Goal: Task Accomplishment & Management: Use online tool/utility

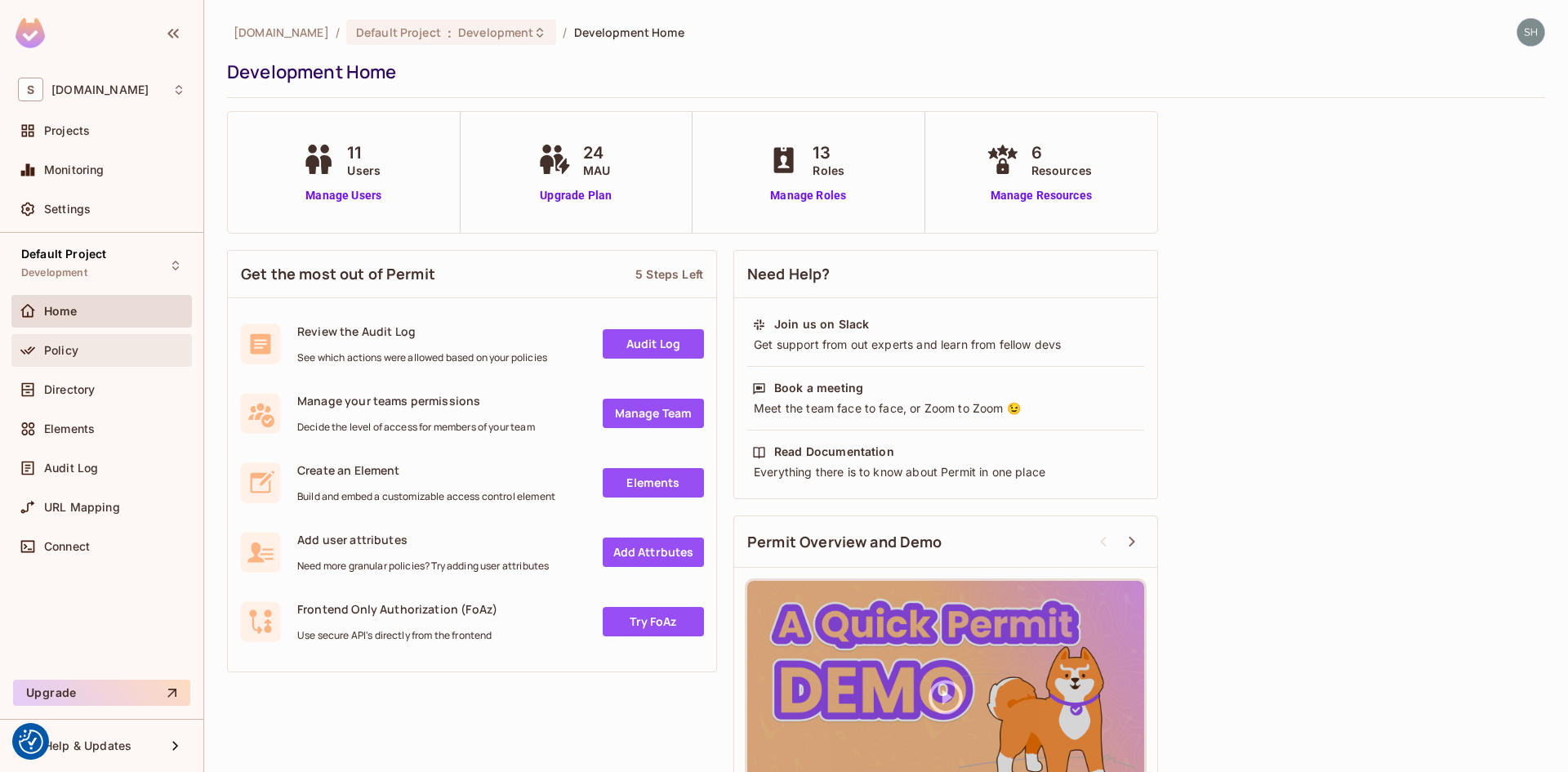
click at [81, 354] on div "Policy" at bounding box center [114, 350] width 141 height 13
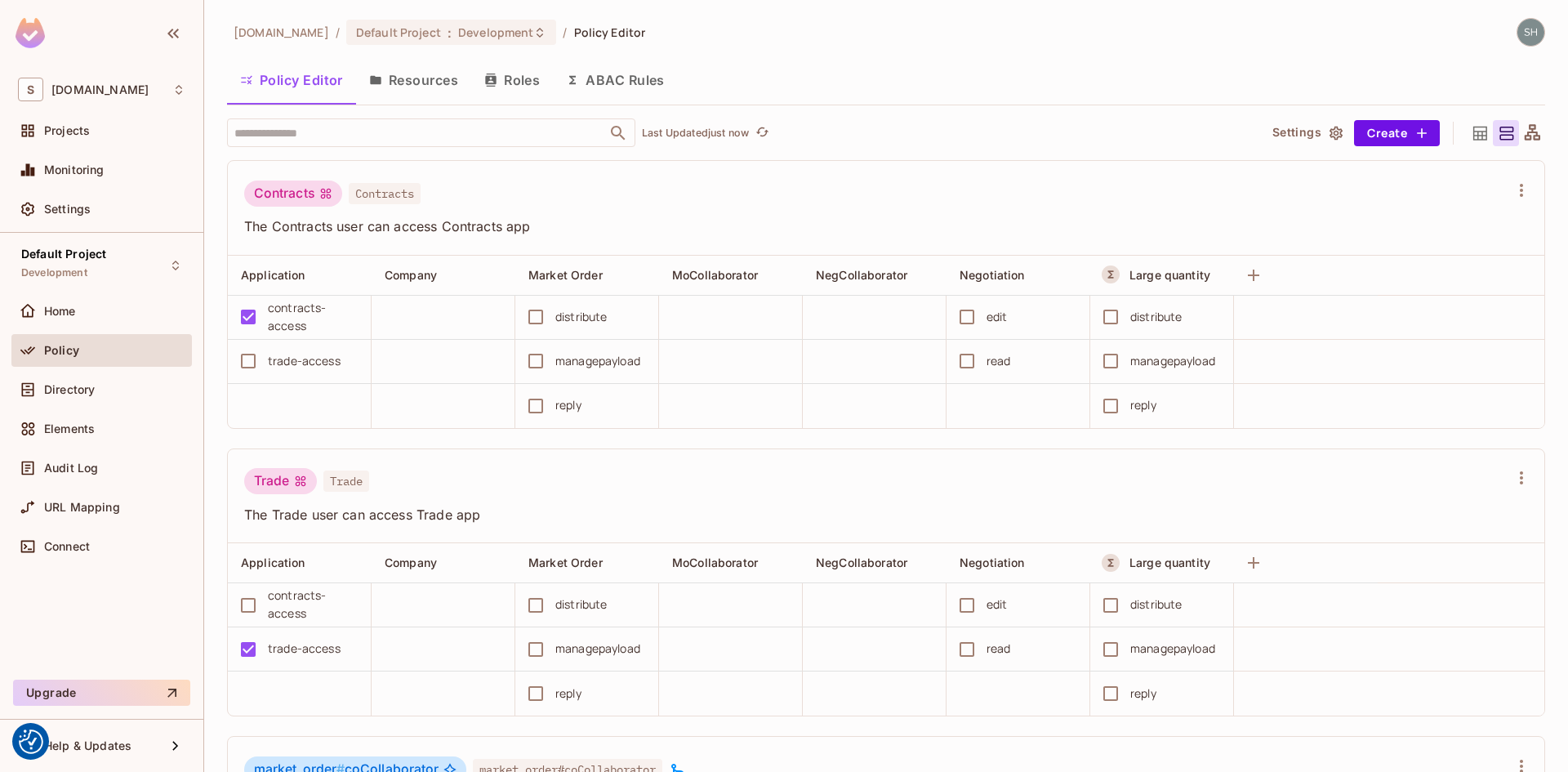
click at [1473, 136] on icon at bounding box center [1481, 133] width 14 height 14
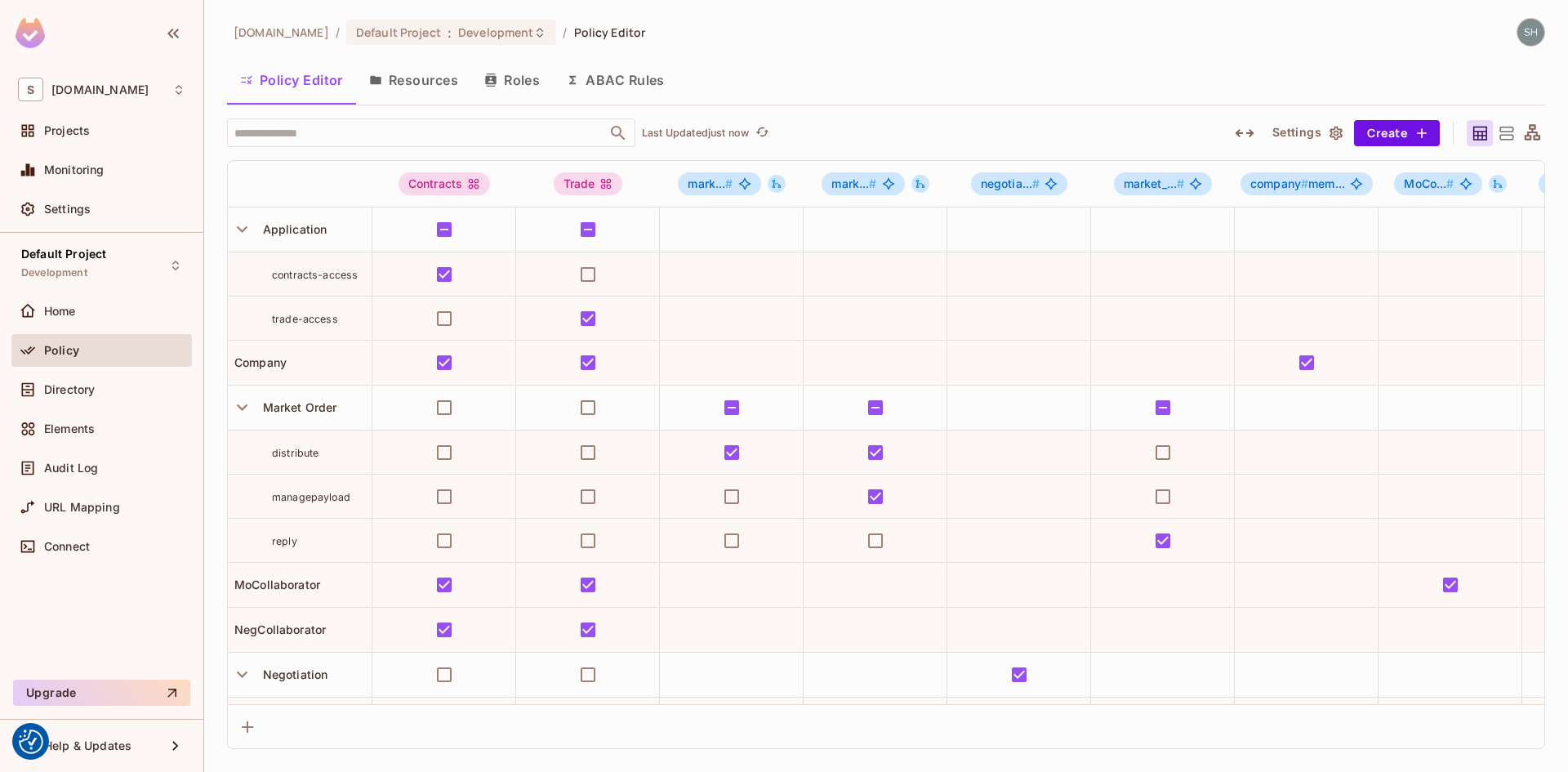
click at [628, 78] on button "ABAC Rules" at bounding box center [615, 80] width 125 height 41
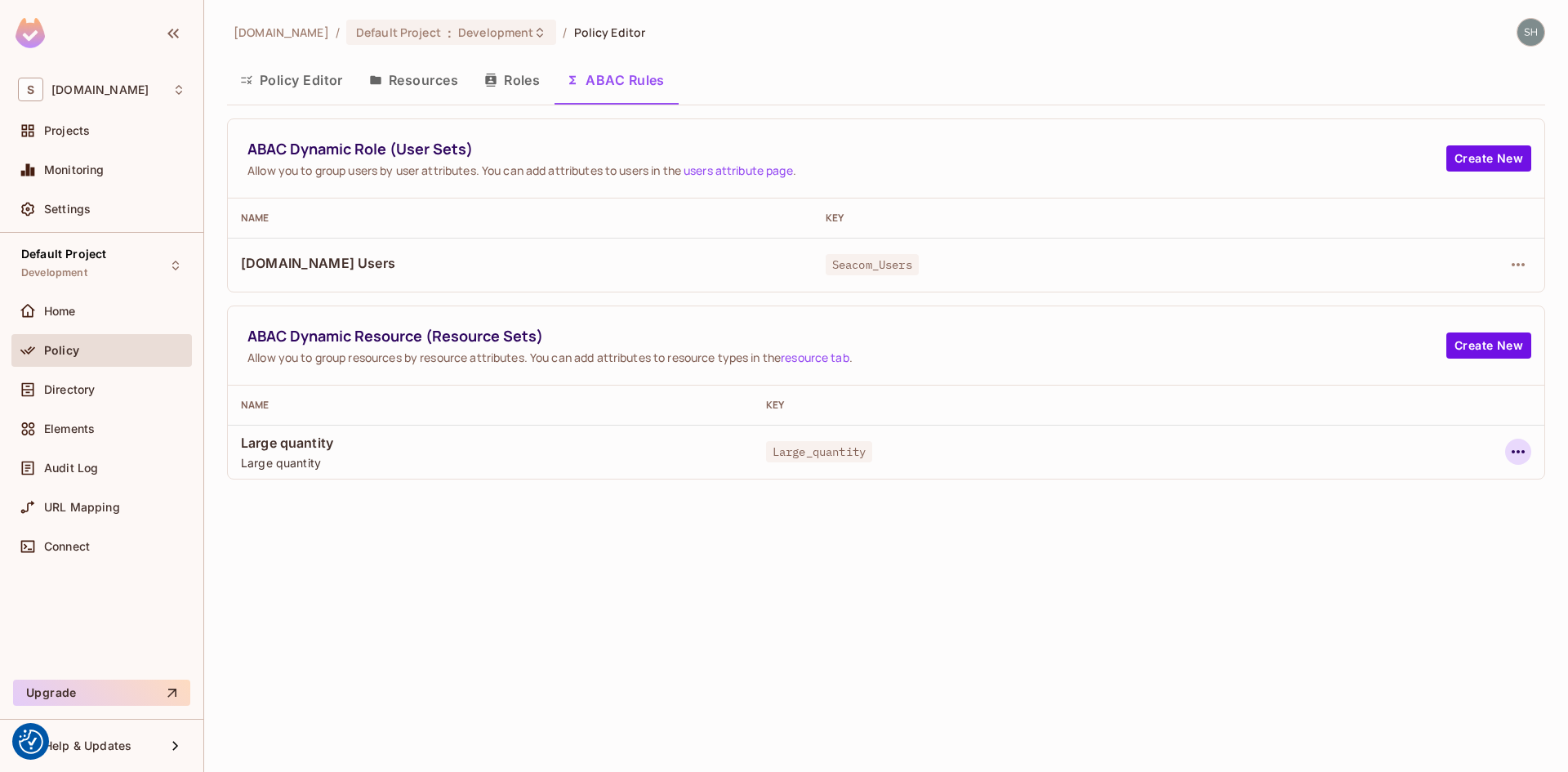
click at [1515, 447] on icon "button" at bounding box center [1518, 452] width 20 height 20
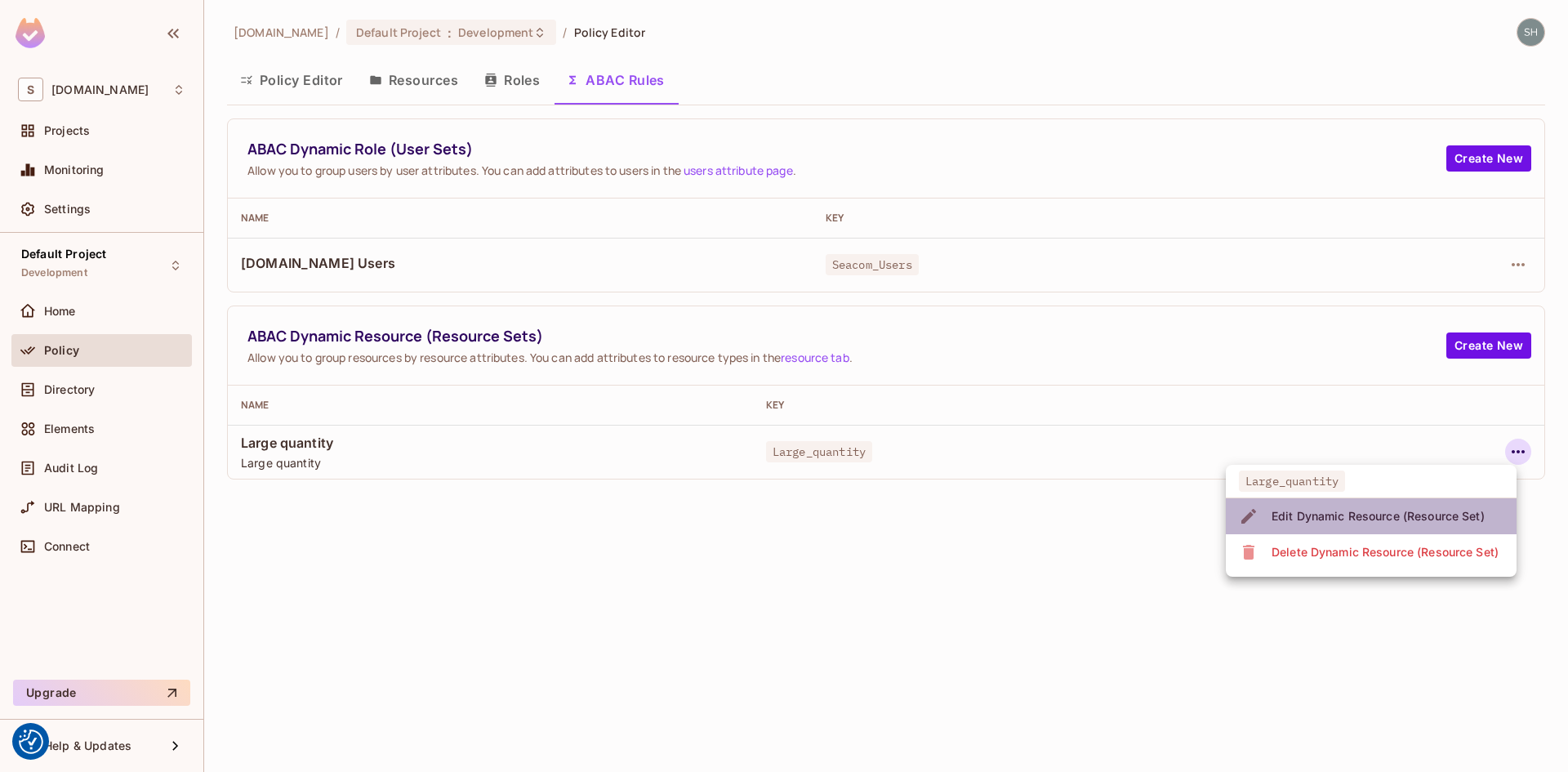
click at [1346, 519] on div "Edit Dynamic Resource (Resource Set)" at bounding box center [1378, 516] width 213 height 16
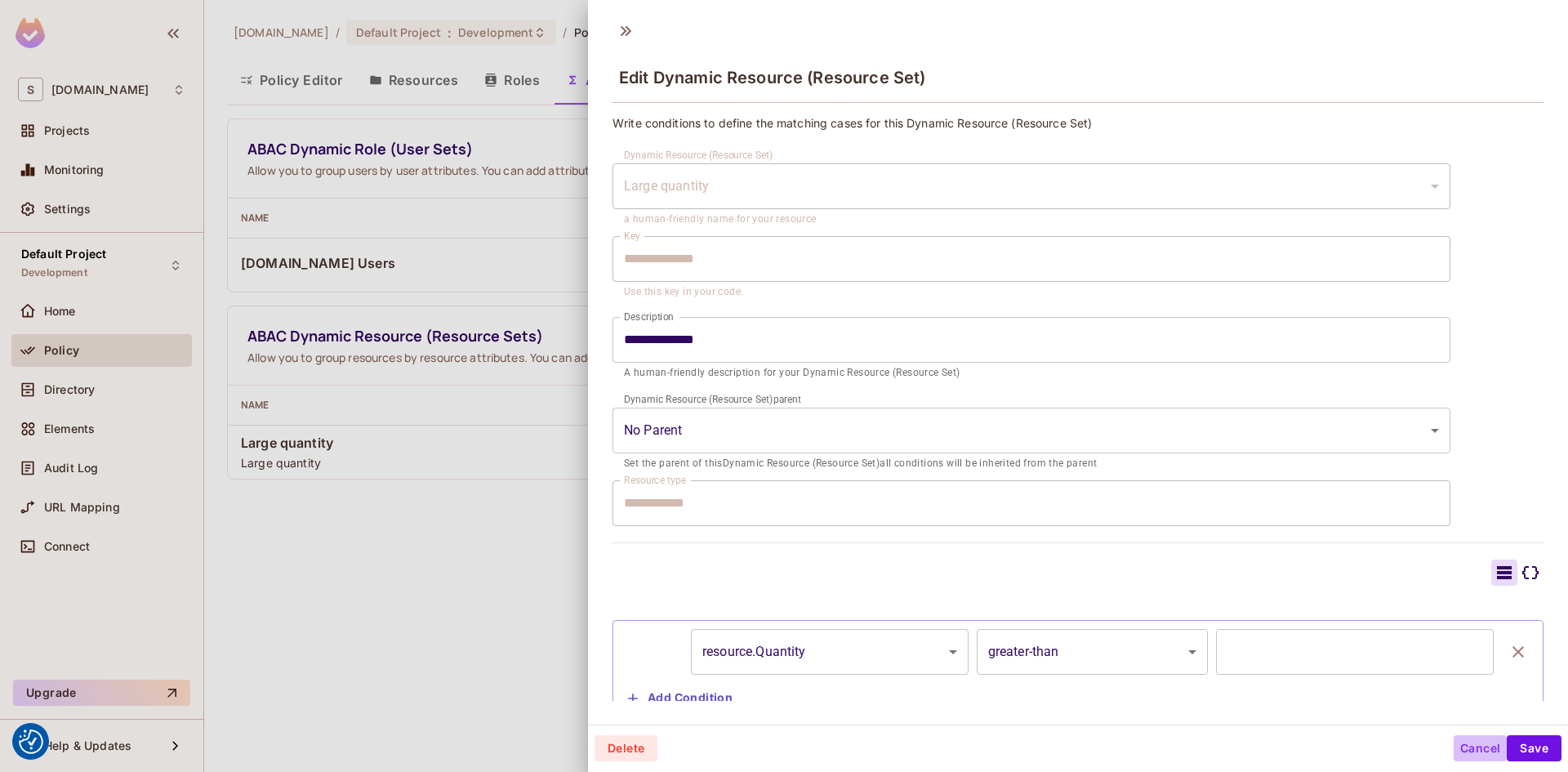
click at [1456, 752] on button "Cancel" at bounding box center [1480, 747] width 53 height 26
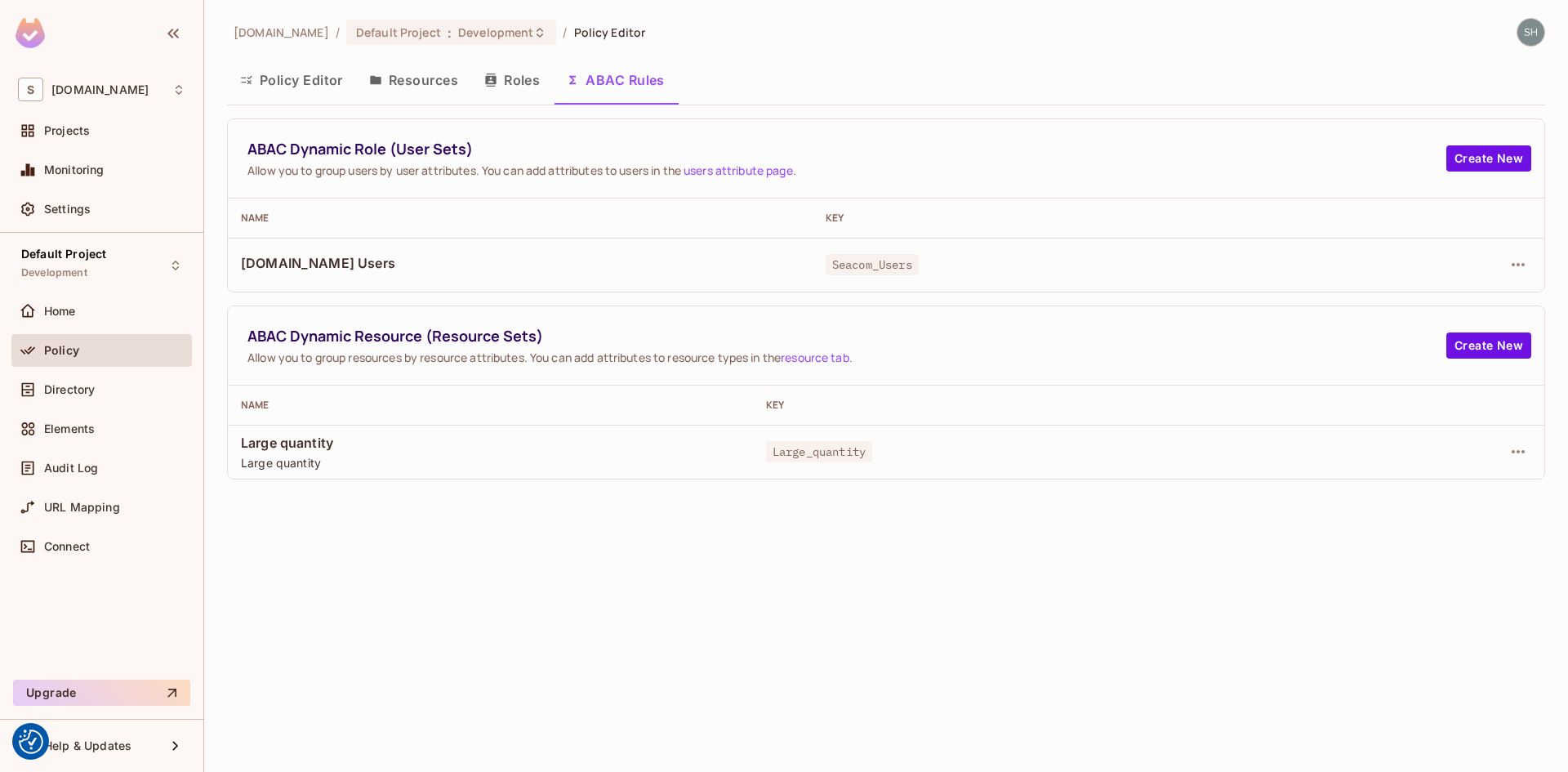
click at [776, 38] on div "[DOMAIN_NAME] / Default Project : Development / Policy Editor" at bounding box center [885, 32] width 1318 height 29
click at [278, 79] on button "Policy Editor" at bounding box center [291, 80] width 129 height 41
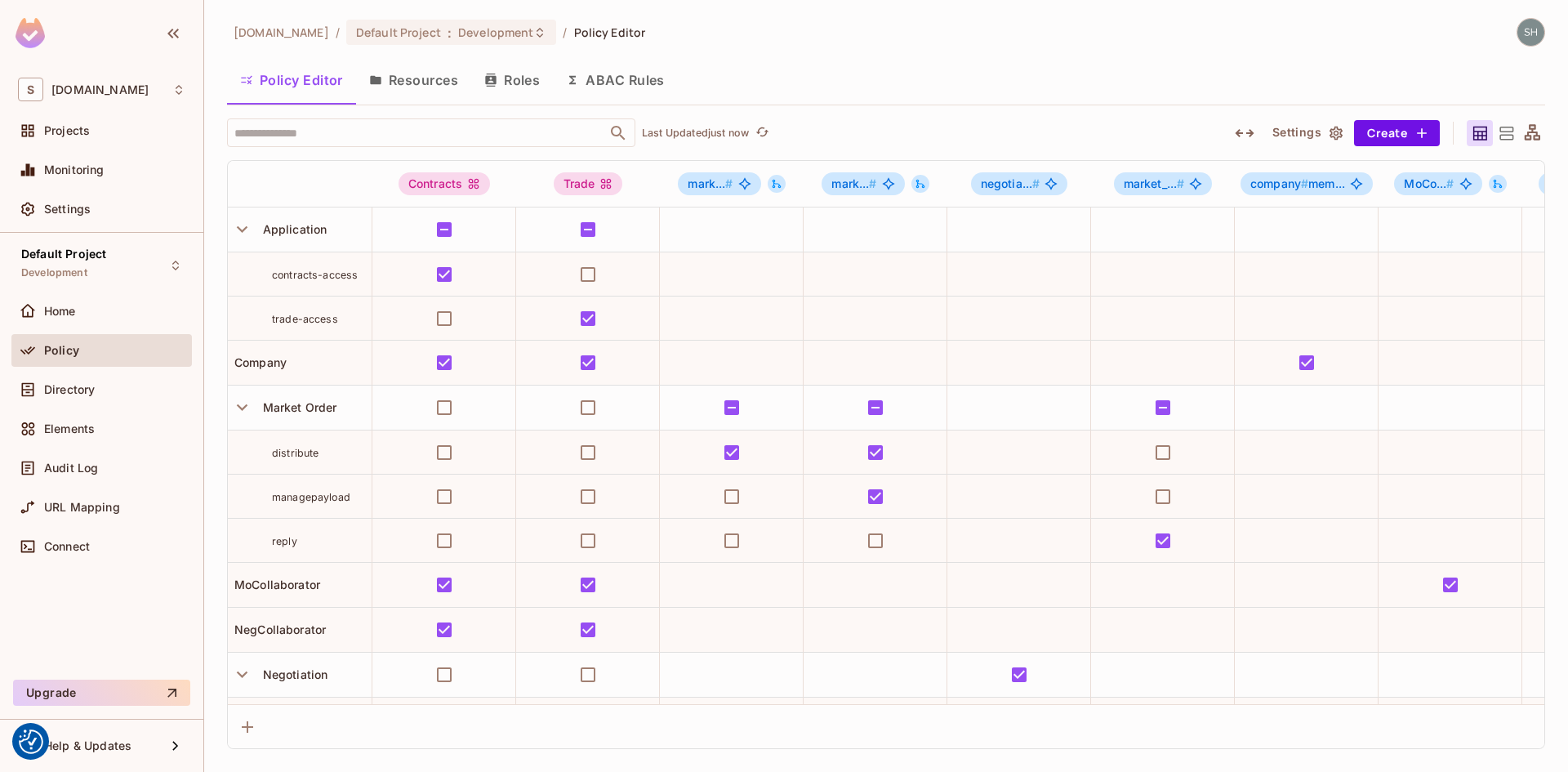
click at [612, 82] on button "ABAC Rules" at bounding box center [615, 80] width 125 height 41
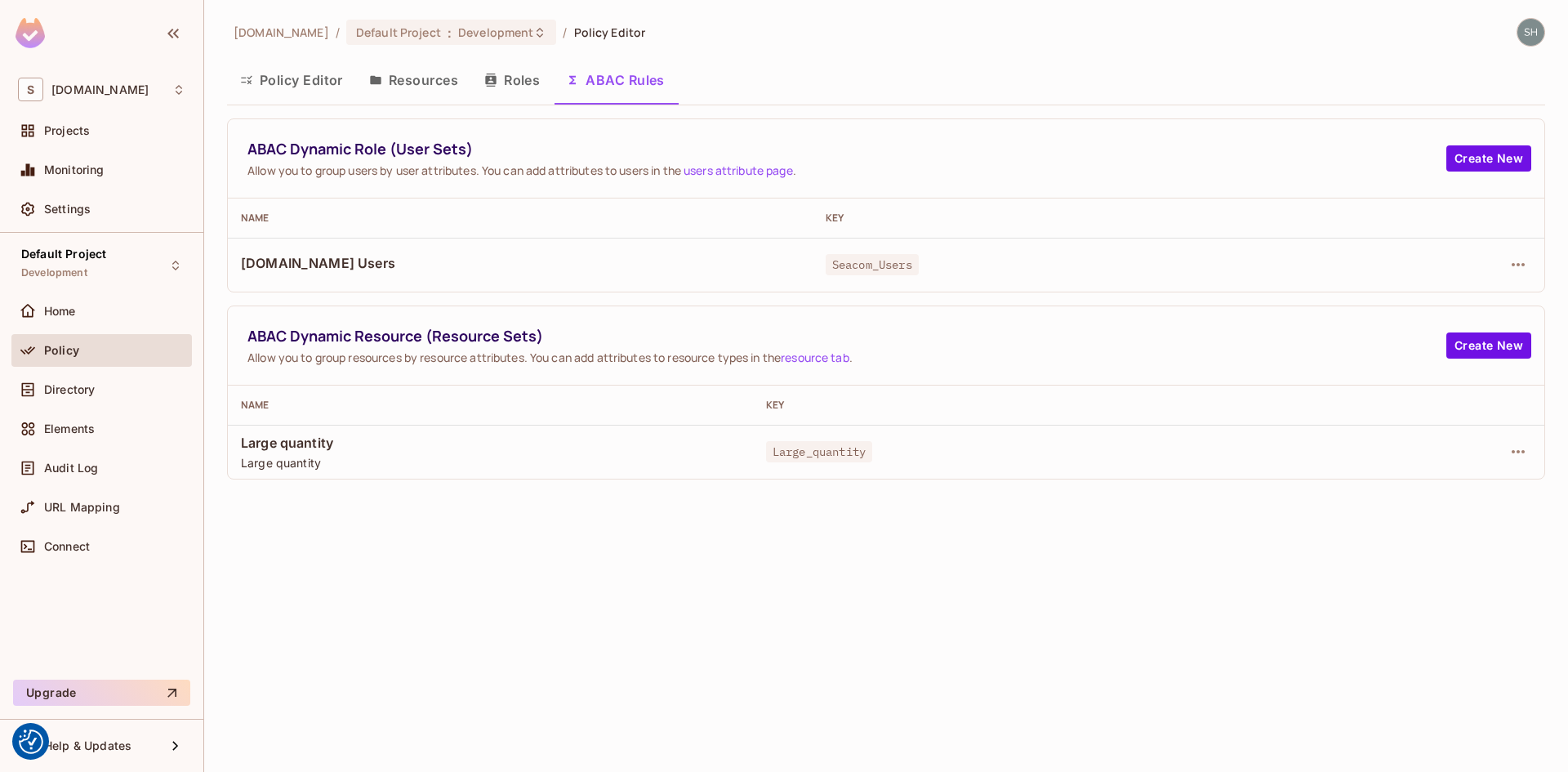
click at [314, 78] on button "Policy Editor" at bounding box center [291, 80] width 129 height 41
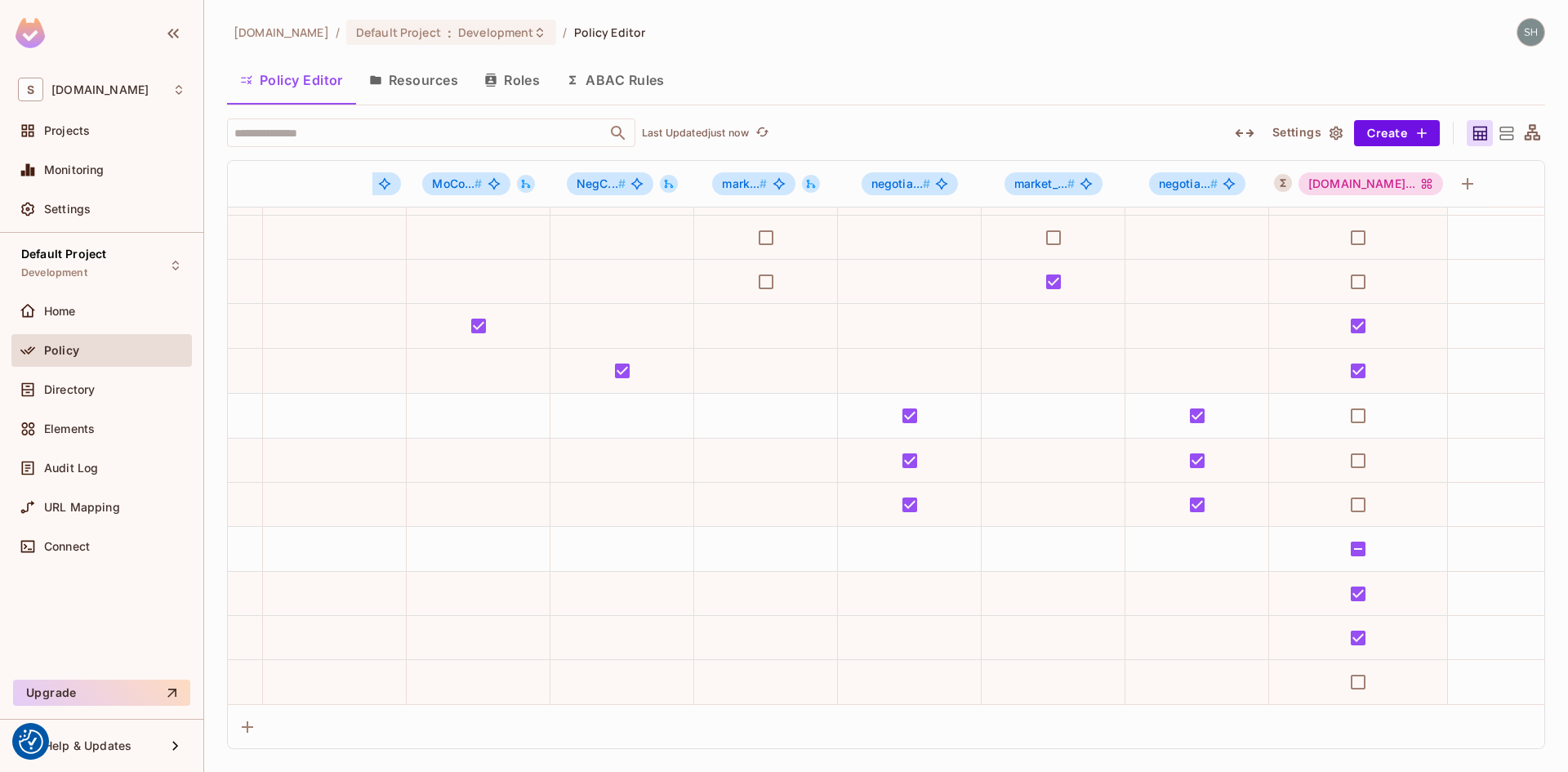
scroll to position [271, 1036]
